Goal: Information Seeking & Learning: Learn about a topic

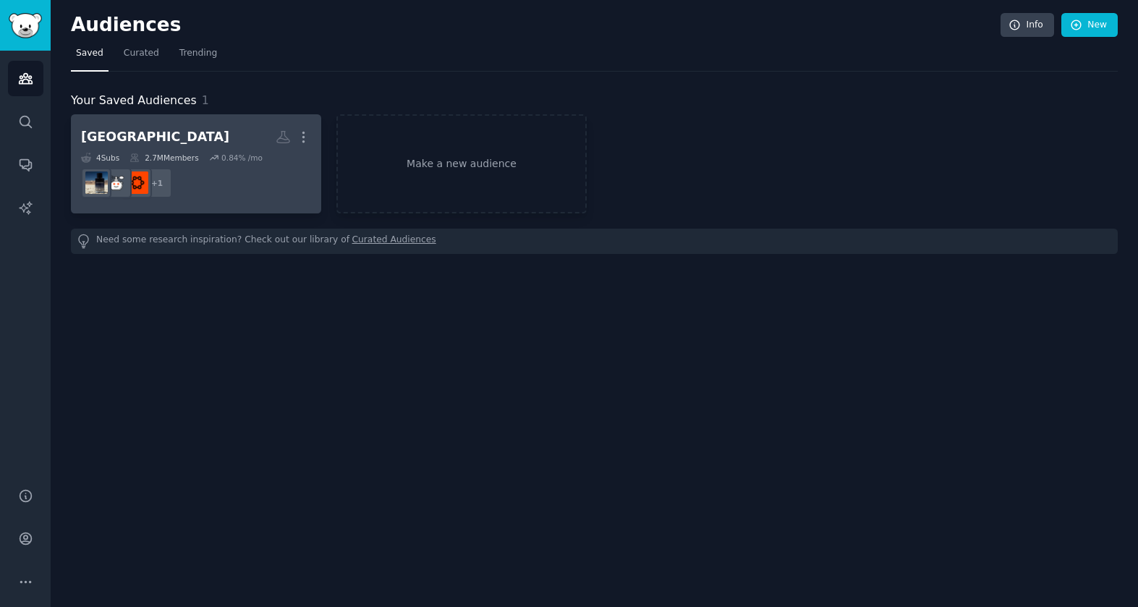
click at [206, 174] on dd "r/CloneFragrances + 1" at bounding box center [196, 183] width 230 height 41
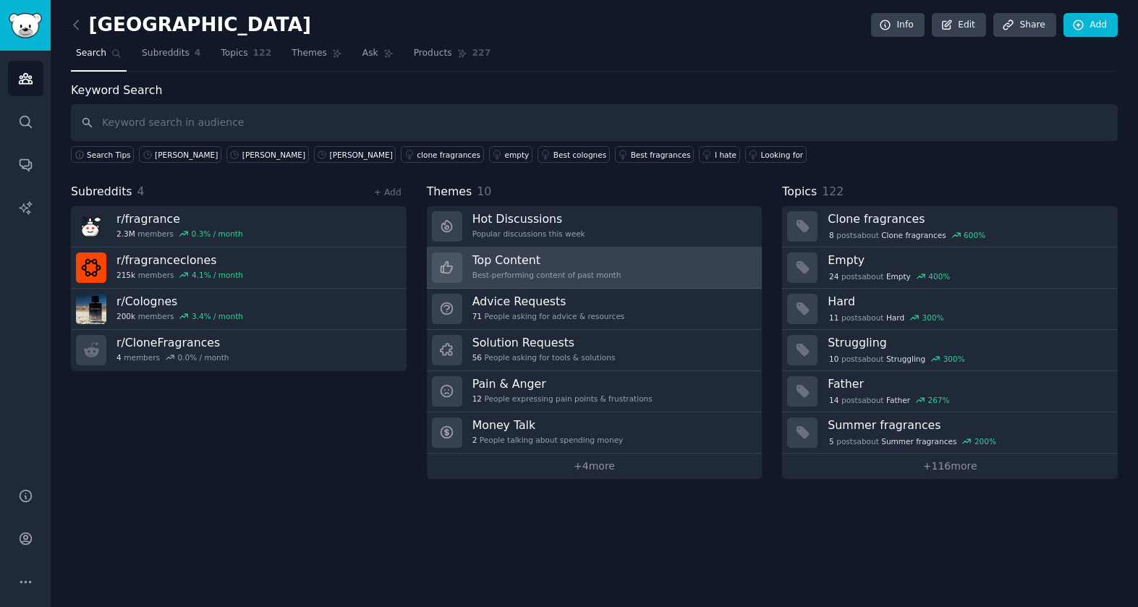
click at [560, 268] on div "Top Content Best-performing content of past month" at bounding box center [547, 268] width 149 height 30
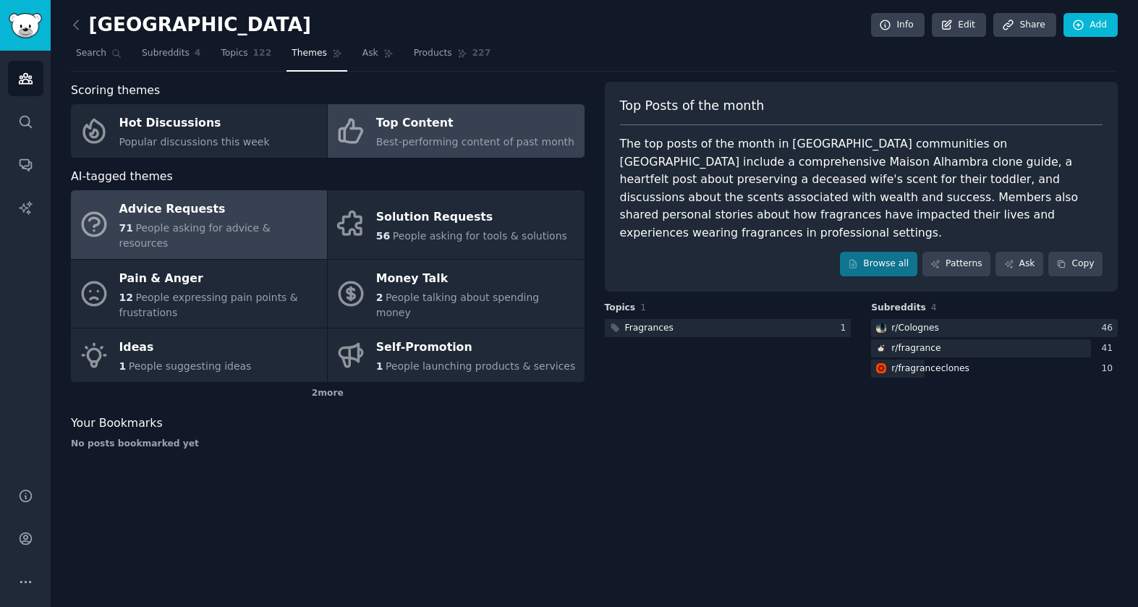
click at [195, 221] on div "71 People asking for advice & resources" at bounding box center [219, 236] width 200 height 30
